Goal: Submit feedback/report problem

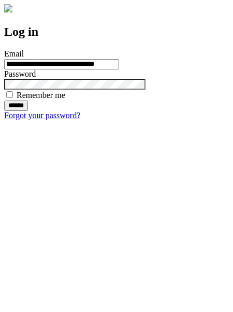
type input "**********"
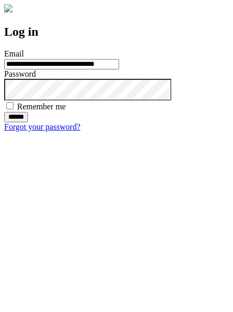
click at [28, 122] on input "******" at bounding box center [16, 117] width 24 height 10
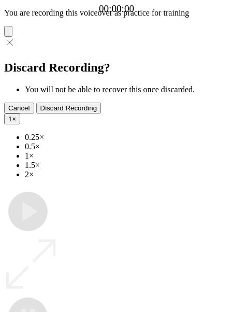
type input "**********"
